Goal: Task Accomplishment & Management: Manage account settings

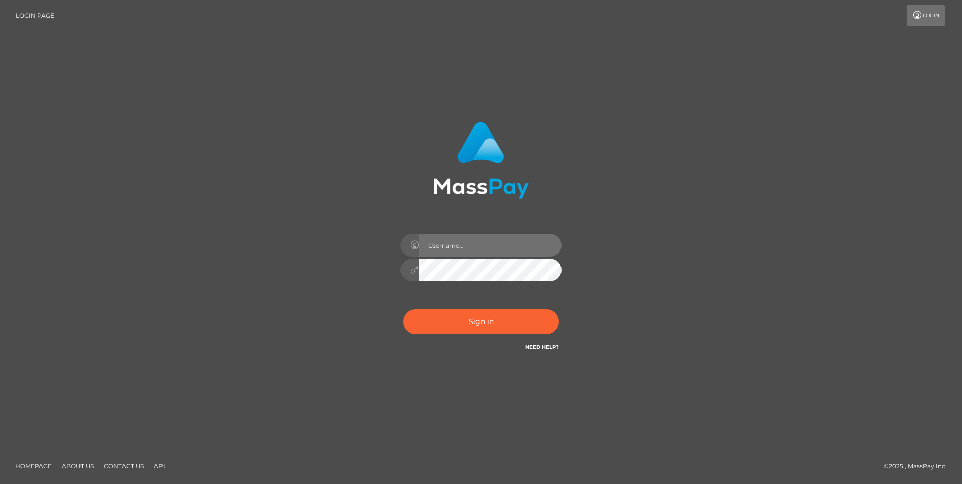
click at [484, 251] on input "text" at bounding box center [490, 245] width 143 height 23
type input "[EMAIL_ADDRESS][DOMAIN_NAME]"
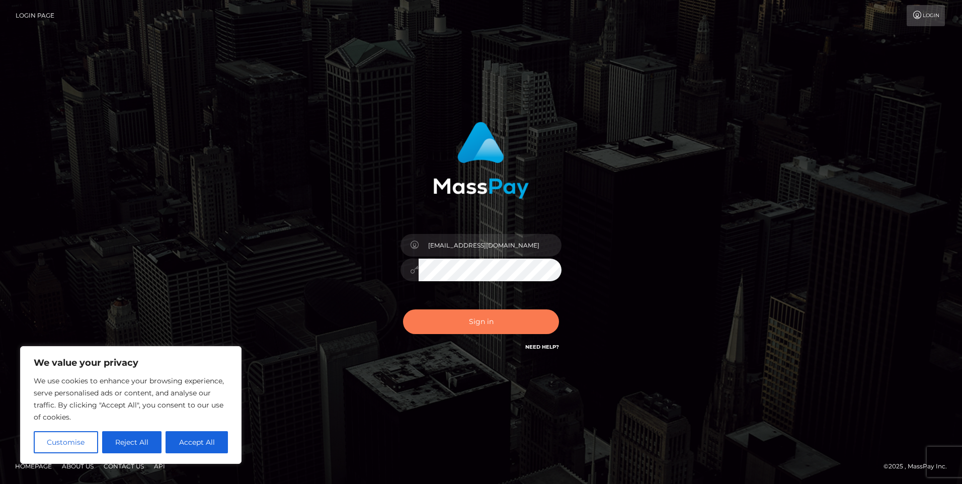
click at [461, 322] on button "Sign in" at bounding box center [481, 321] width 156 height 25
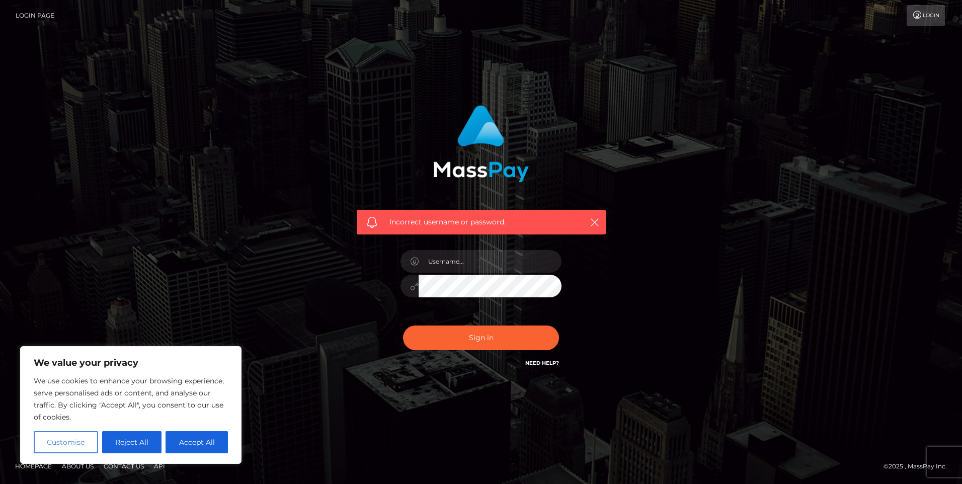
click at [59, 434] on button "Customise" at bounding box center [66, 442] width 64 height 22
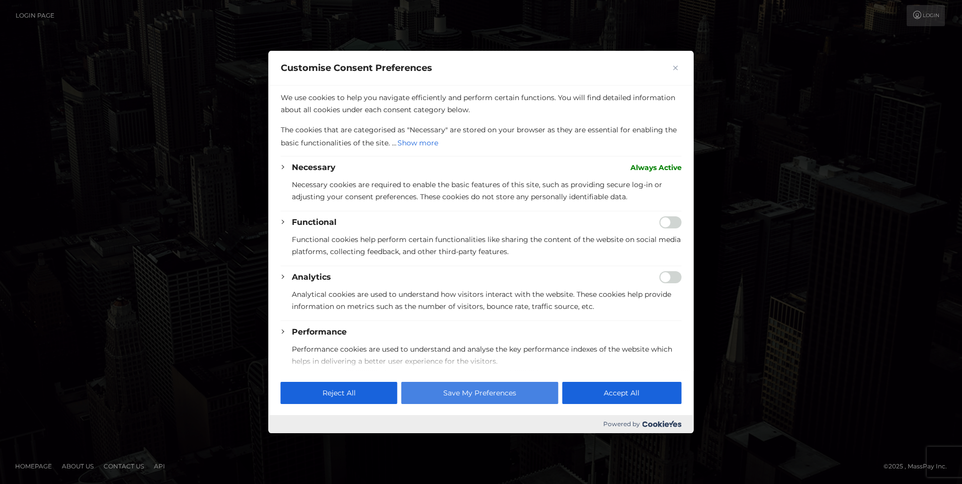
click at [454, 391] on button "Save My Preferences" at bounding box center [480, 393] width 156 height 22
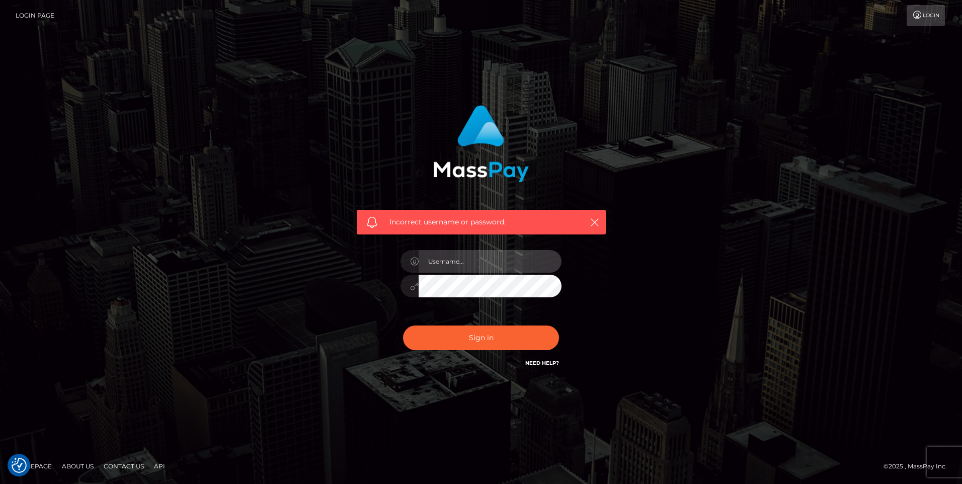
click at [480, 260] on input "text" at bounding box center [490, 261] width 143 height 23
type input "virtuelleai@gmail.com"
click at [476, 339] on button "Sign in" at bounding box center [481, 338] width 156 height 25
click at [594, 224] on icon "button" at bounding box center [595, 222] width 10 height 10
click at [594, 219] on icon "button" at bounding box center [595, 222] width 10 height 10
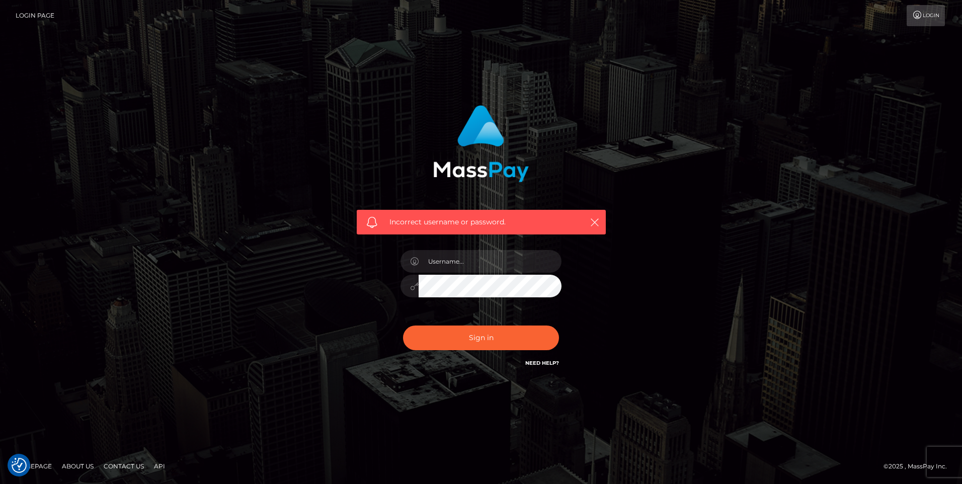
click at [231, 172] on div "Incorrect username or password." at bounding box center [481, 242] width 574 height 289
click at [479, 262] on input "text" at bounding box center [490, 261] width 143 height 23
click at [353, 281] on div "Incorrect username or password." at bounding box center [481, 237] width 264 height 279
click at [549, 362] on link "Need Help?" at bounding box center [542, 363] width 34 height 7
